Goal: Information Seeking & Learning: Learn about a topic

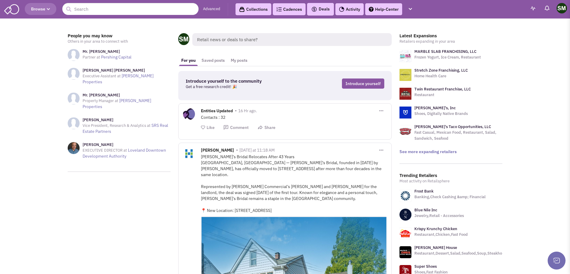
click at [432, 68] on link "Stretch Zone Franchising, LLC" at bounding box center [440, 70] width 53 height 5
click at [429, 69] on link "Stretch Zone Franchising, LLC" at bounding box center [440, 70] width 53 height 5
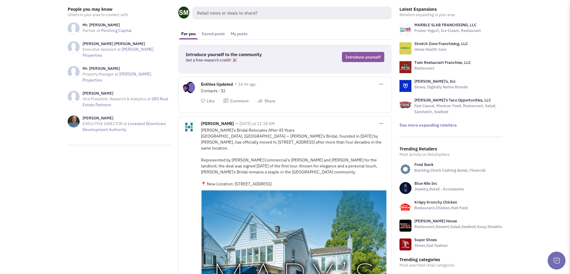
scroll to position [33, 0]
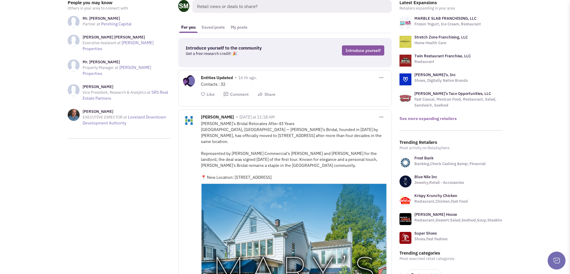
click at [444, 119] on link "See more expanding retailers" at bounding box center [427, 118] width 57 height 5
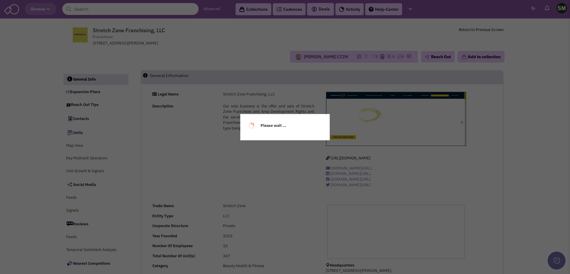
select select
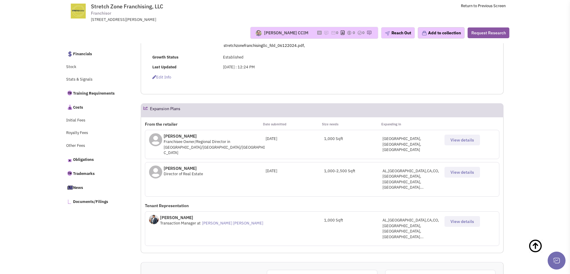
scroll to position [208, 0]
click at [456, 218] on span "View details" at bounding box center [462, 220] width 24 height 5
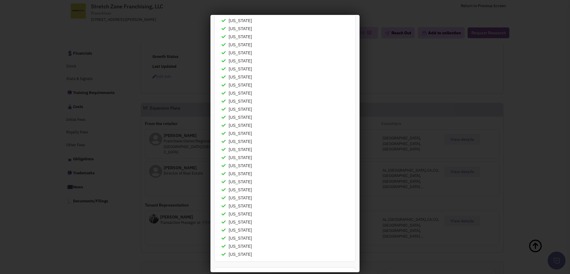
scroll to position [0, 0]
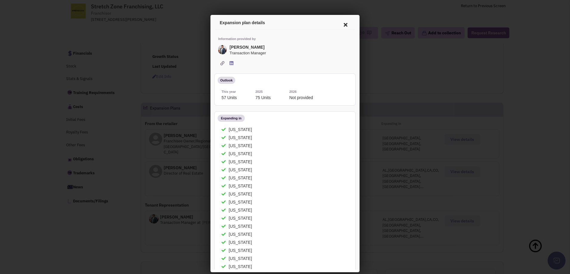
click at [469, 135] on div at bounding box center [285, 137] width 570 height 274
click at [345, 24] on icon at bounding box center [344, 24] width 13 height 14
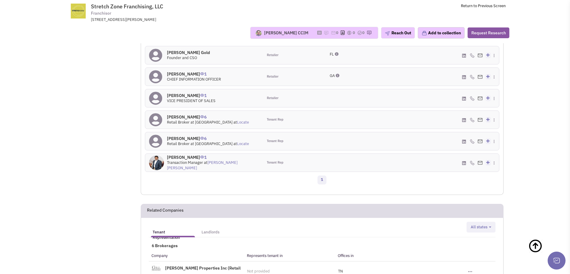
scroll to position [617, 0]
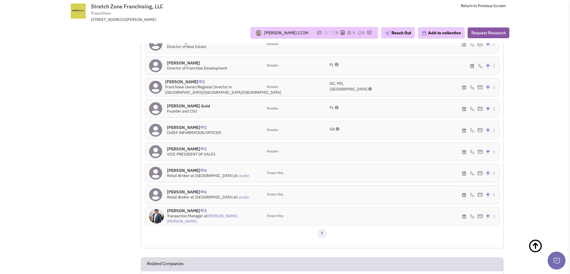
click at [188, 208] on h4 "Mr. Shiv Nanji 1" at bounding box center [213, 210] width 92 height 5
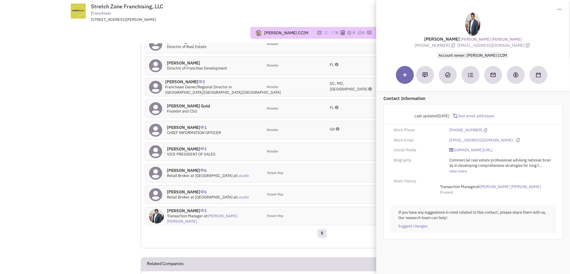
click at [473, 25] on img at bounding box center [472, 24] width 15 height 24
click at [516, 139] on icon at bounding box center [517, 140] width 3 height 4
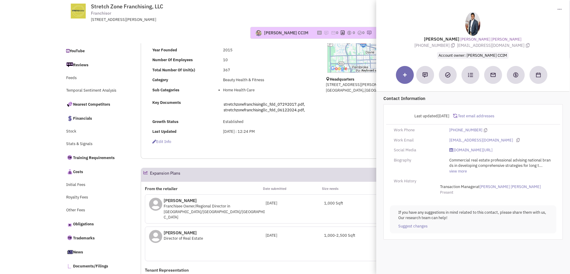
scroll to position [0, 0]
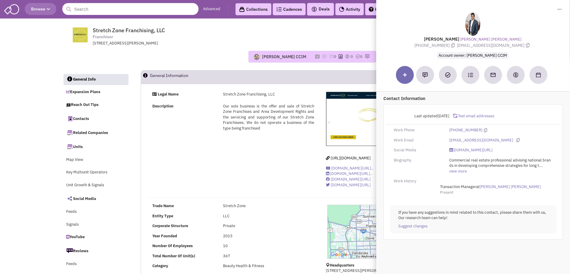
click at [219, 44] on div "1500 Cordova Road, Suite 204, Fort Lauderdale, FL, 33316" at bounding box center [171, 44] width 156 height 6
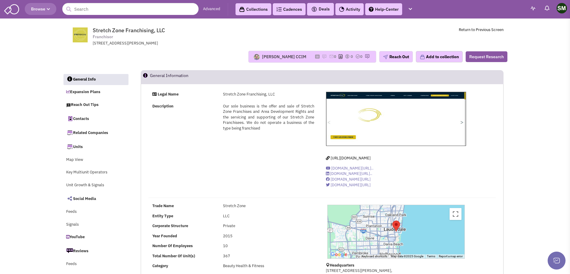
click at [115, 1] on header "Browse Advanced Collections Cadences 0 Deals" at bounding box center [285, 9] width 570 height 18
click at [97, 13] on input "text" at bounding box center [130, 9] width 136 height 12
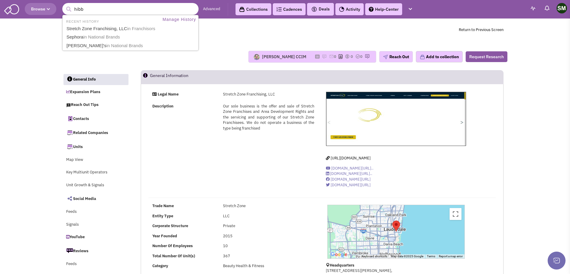
type input "hibbe"
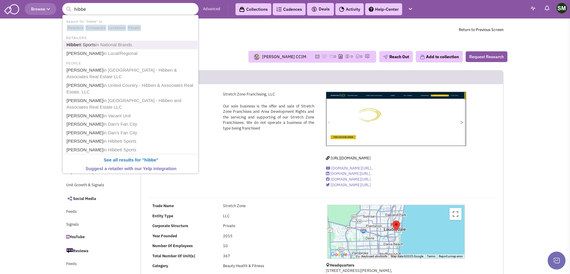
click at [94, 44] on link "Hibbe tt Sports in National Brands" at bounding box center [131, 45] width 133 height 8
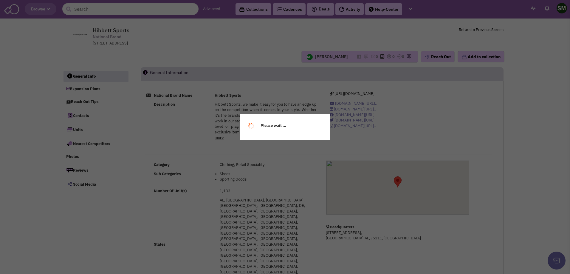
select select
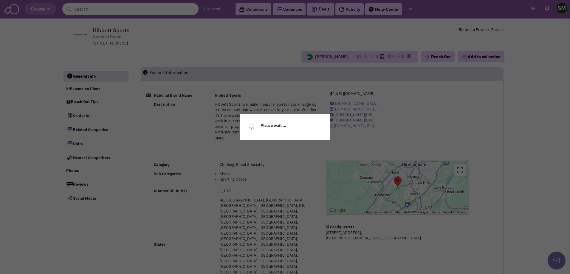
select select
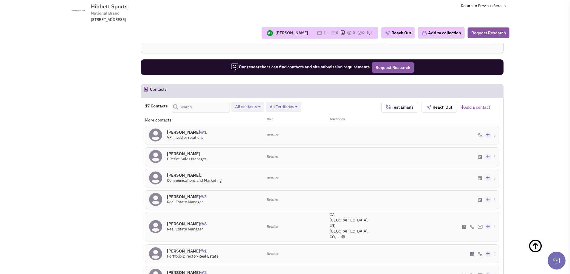
scroll to position [406, 0]
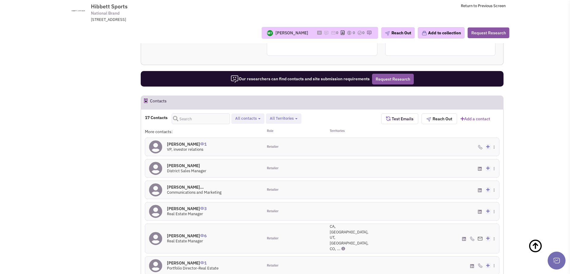
click at [357, 224] on span "CA, NV, UT, AZ, CO, ..." at bounding box center [349, 237] width 39 height 27
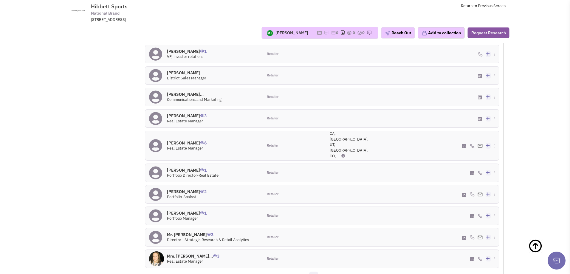
scroll to position [0, 0]
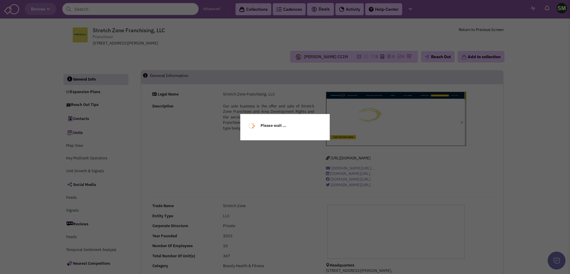
select select
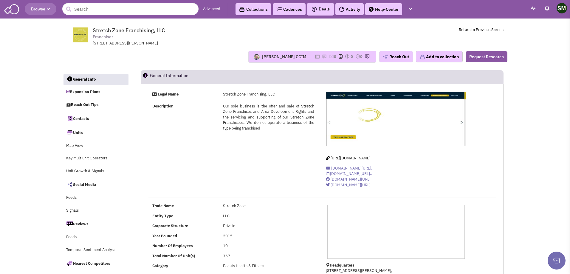
select select
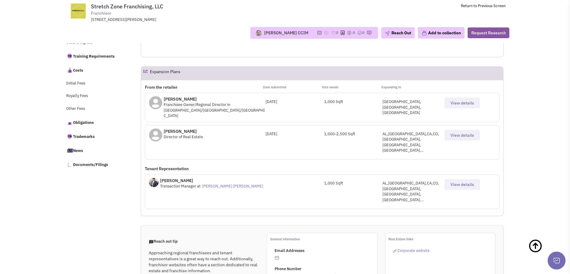
scroll to position [244, 0]
click at [460, 133] on span "View details" at bounding box center [462, 135] width 24 height 5
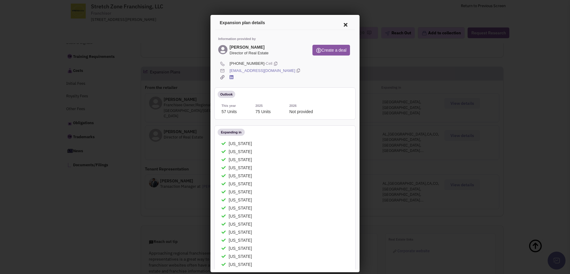
scroll to position [6, 0]
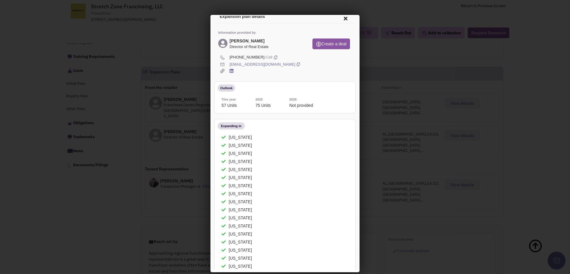
click at [296, 63] on icon at bounding box center [297, 64] width 3 height 6
click at [345, 19] on icon at bounding box center [344, 17] width 13 height 14
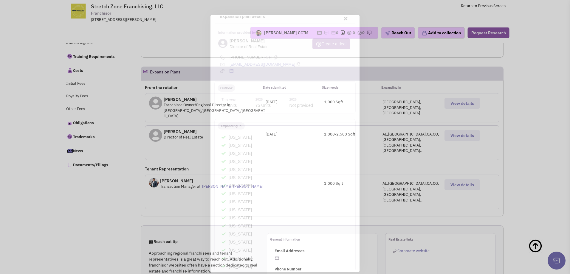
scroll to position [0, 0]
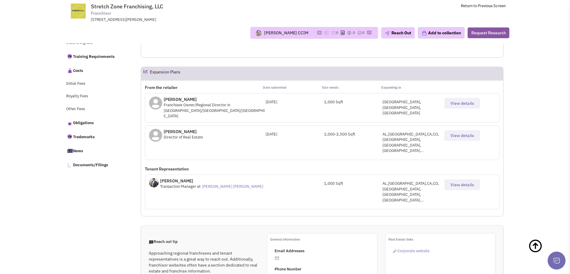
click at [460, 130] on button "View details" at bounding box center [462, 135] width 35 height 11
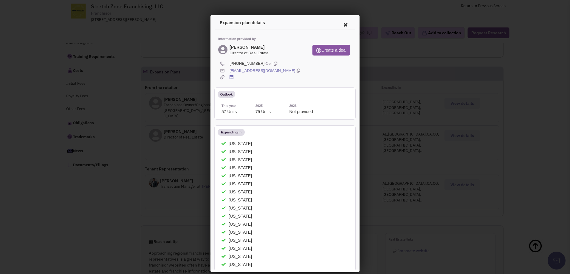
click at [283, 69] on div "jrosenthal@stretchzone.com" at bounding box center [290, 70] width 122 height 6
click at [296, 69] on icon at bounding box center [297, 70] width 3 height 6
click at [345, 22] on icon at bounding box center [344, 24] width 13 height 14
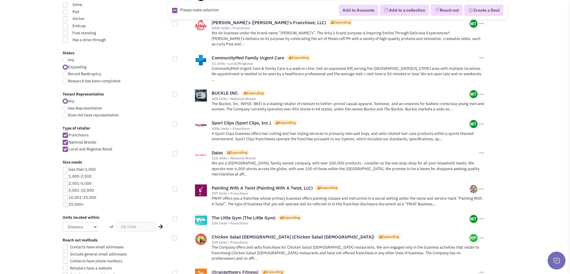
scroll to position [166, 0]
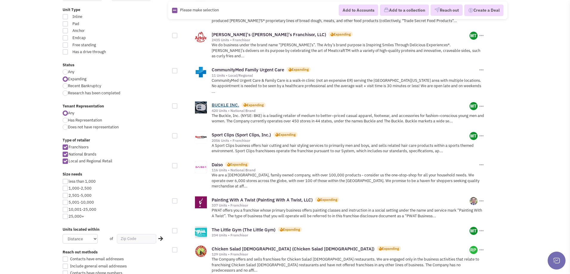
click at [225, 102] on link "BUCKLE INC." at bounding box center [225, 105] width 27 height 6
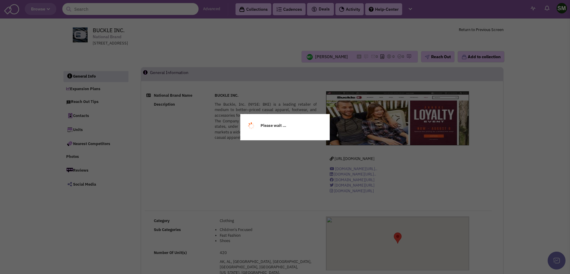
select select
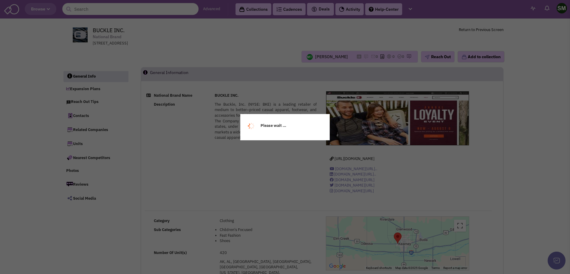
select select
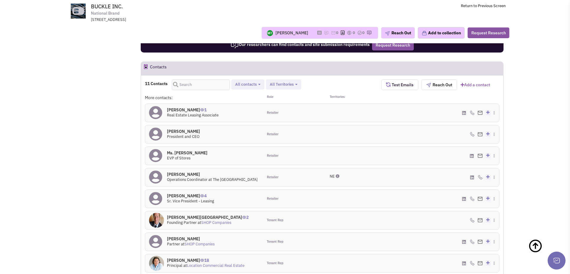
scroll to position [549, 0]
drag, startPoint x: 268, startPoint y: 122, endPoint x: 284, endPoint y: 123, distance: 16.1
click at [284, 239] on span "Tenant Rep" at bounding box center [275, 241] width 17 height 5
click at [92, 19] on div "2407 W. 24th Street, Kearney, NE, 68845" at bounding box center [169, 20] width 156 height 6
click at [103, 41] on div "Martin Turner No note found! 0 0 0 Reach Out Add to collection" at bounding box center [285, 32] width 456 height 21
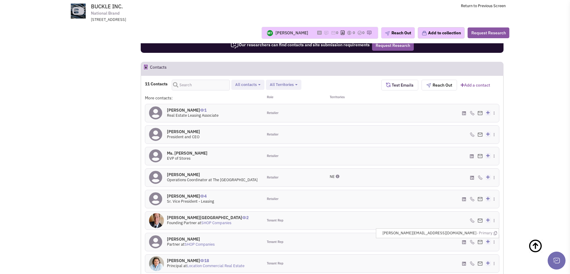
click at [481, 240] on img at bounding box center [480, 242] width 5 height 4
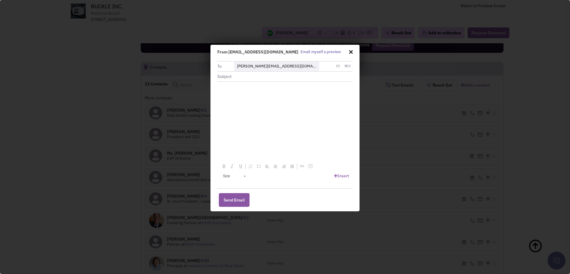
scroll to position [0, 0]
click at [352, 51] on span at bounding box center [350, 52] width 6 height 10
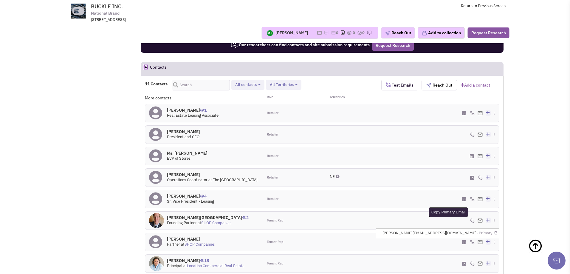
click at [495, 231] on icon at bounding box center [495, 233] width 3 height 4
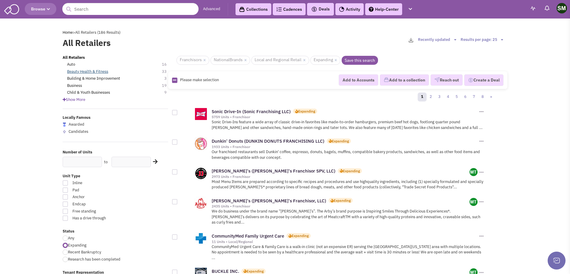
click at [100, 73] on link "Beauty Health & Fitness" at bounding box center [87, 72] width 41 height 6
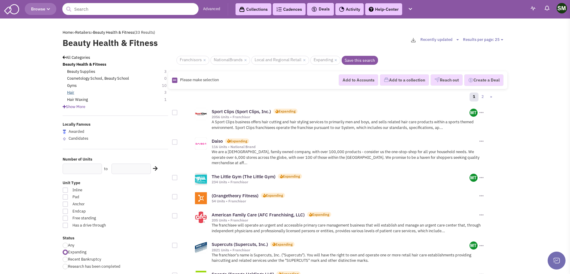
click at [72, 94] on link "Hair" at bounding box center [70, 93] width 7 height 6
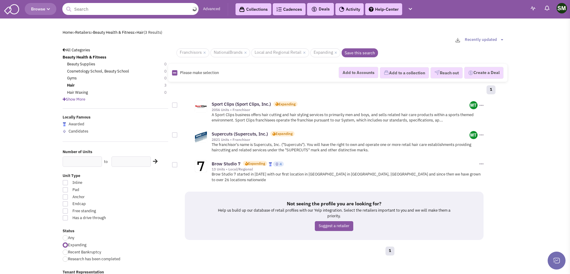
click at [91, 10] on input "text" at bounding box center [130, 9] width 136 height 12
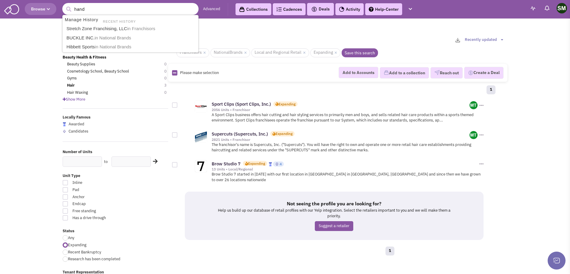
type input "hand"
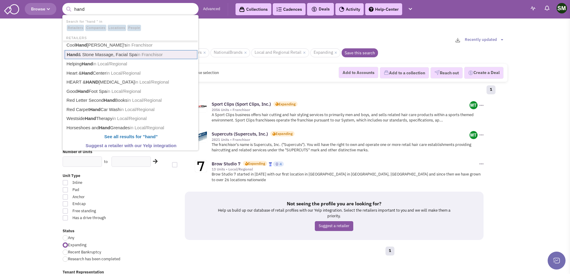
click at [114, 53] on link "Hand & Stone Massage, Facial Spa in [GEOGRAPHIC_DATA]" at bounding box center [131, 54] width 133 height 9
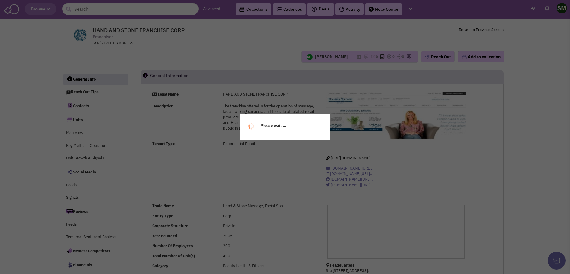
select select
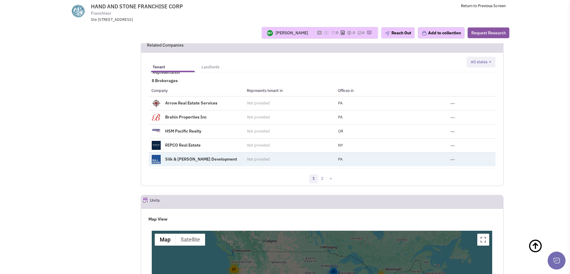
scroll to position [687, 0]
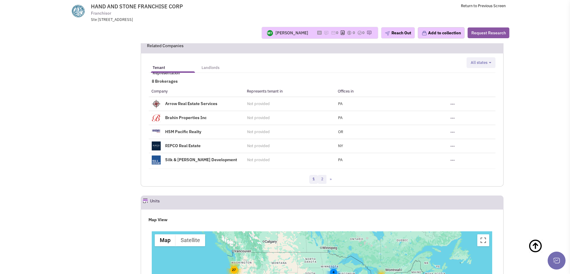
click at [321, 178] on link "2" at bounding box center [322, 179] width 9 height 9
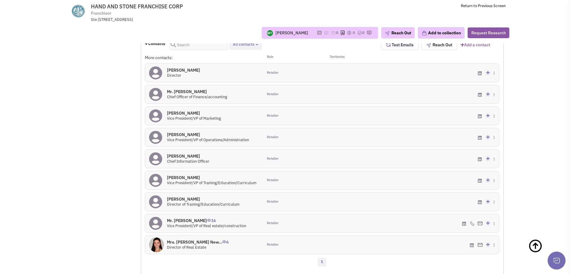
scroll to position [442, 0]
